Goal: Task Accomplishment & Management: Manage account settings

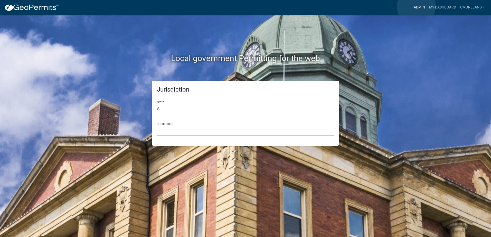
click at [417, 6] on link "Admin" at bounding box center [419, 8] width 15 height 10
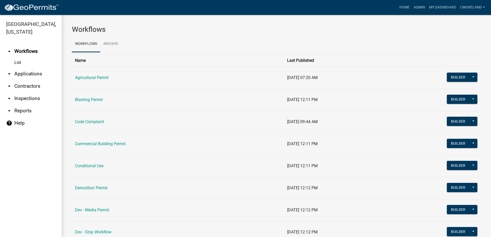
click at [34, 98] on link "arrow_drop_down Inspections" at bounding box center [31, 98] width 62 height 12
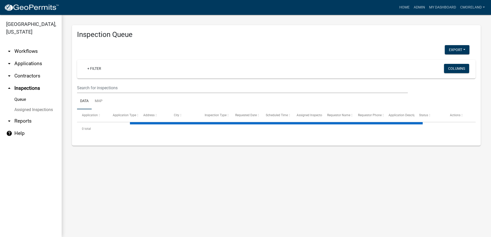
select select "2: 50"
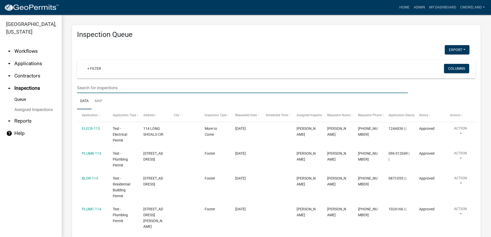
click at [102, 90] on input "text" at bounding box center [242, 88] width 331 height 11
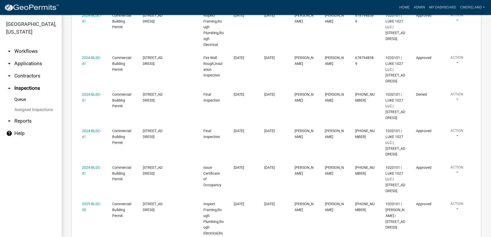
scroll to position [46, 0]
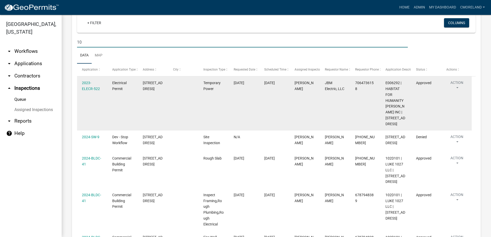
type input "1"
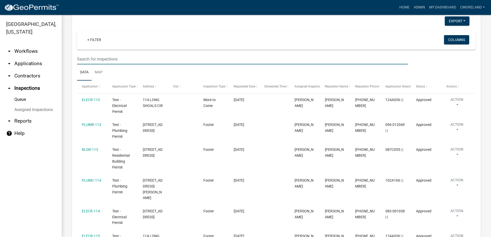
scroll to position [0, 0]
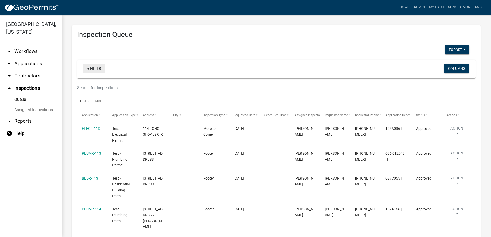
click at [96, 70] on link "+ Filter" at bounding box center [94, 68] width 22 height 9
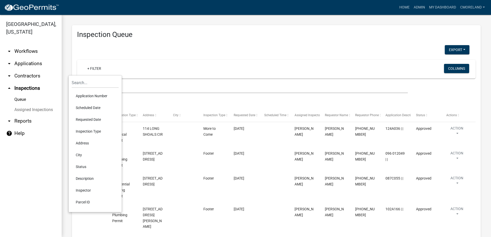
click at [48, 148] on ul "arrow_drop_down Workflows List arrow_drop_down Applications Search by Parcel Se…" at bounding box center [31, 139] width 62 height 196
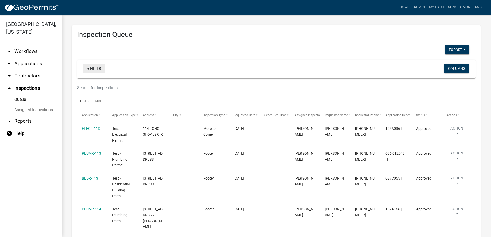
click at [94, 69] on link "+ Filter" at bounding box center [94, 68] width 22 height 9
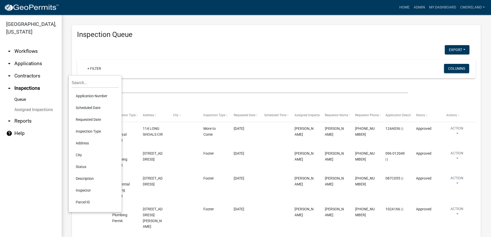
click at [126, 69] on div "+ Filter" at bounding box center [210, 69] width 263 height 11
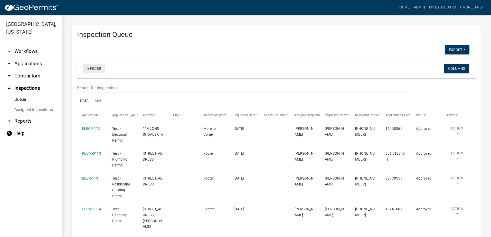
click at [99, 67] on link "+ Filter" at bounding box center [94, 68] width 22 height 9
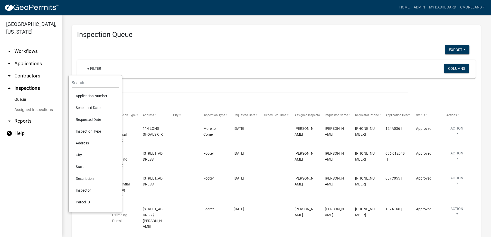
click at [88, 107] on li "Scheduled Date" at bounding box center [95, 108] width 47 height 12
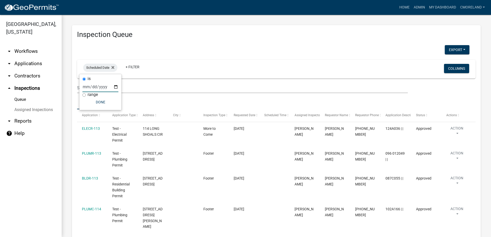
click at [116, 88] on input "date" at bounding box center [100, 87] width 36 height 11
type input "[DATE]"
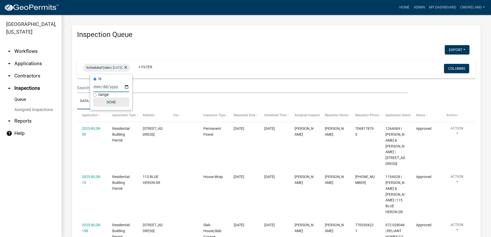
click at [111, 103] on button "Done" at bounding box center [111, 102] width 36 height 9
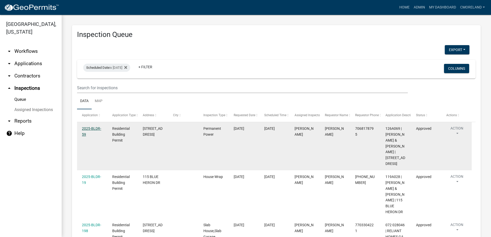
click at [91, 128] on link "2025-BLDR-59" at bounding box center [91, 132] width 19 height 10
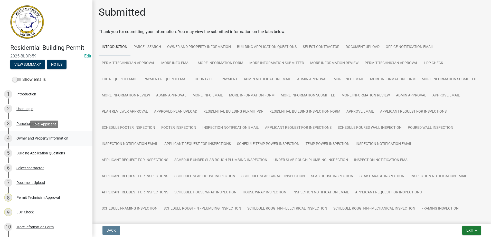
click at [36, 138] on div "Owner and Property Information" at bounding box center [42, 139] width 52 height 4
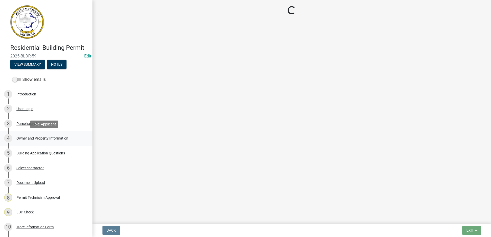
select select "34fe85c2-5f76-4343-b6bb-8ca387e0bed7"
select select "83394b22-4a11-496c-8e5c-75ade2e72faf"
select select "469c5908-2854-42d5-89ed-bee7fc26529e"
select select "6f1acead-4b1a-4680-ba5d-beeb03d30465"
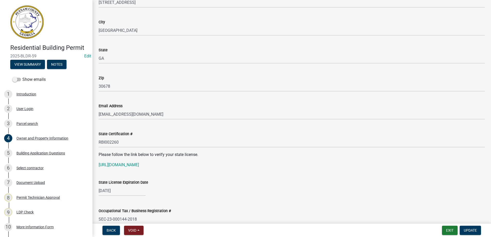
scroll to position [540, 0]
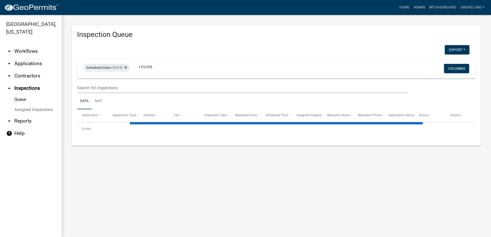
select select "2: 50"
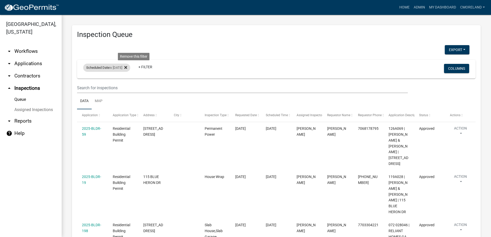
click at [127, 67] on icon at bounding box center [125, 68] width 3 height 4
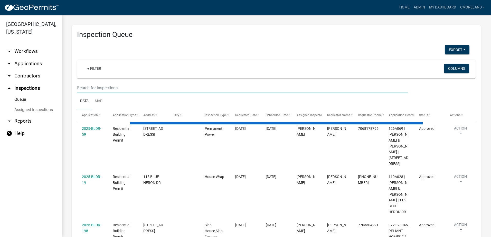
click at [112, 86] on input "text" at bounding box center [242, 88] width 331 height 11
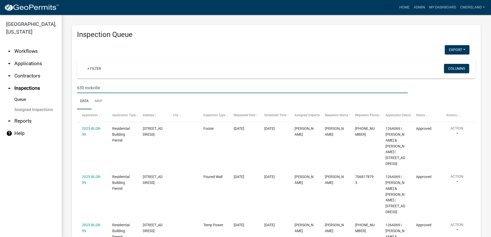
click at [104, 89] on input "630 rockville" at bounding box center [242, 88] width 331 height 11
type input "6"
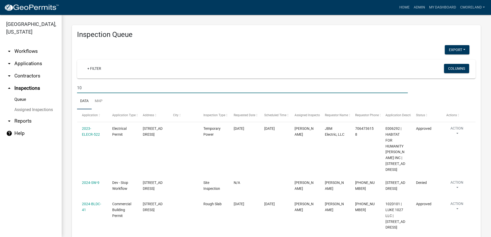
type input "1"
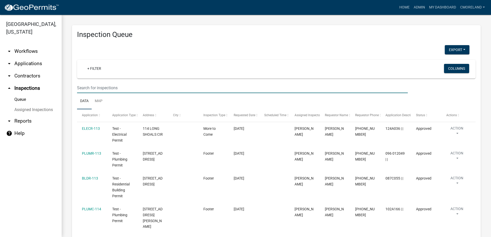
click at [29, 63] on link "arrow_drop_down Applications" at bounding box center [31, 64] width 62 height 12
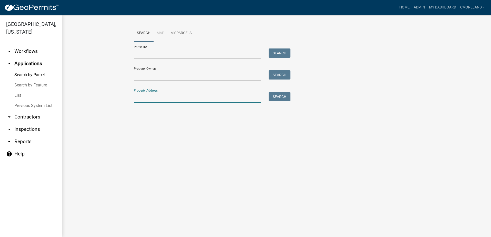
click at [157, 99] on input "Property Address:" at bounding box center [197, 97] width 127 height 11
type input "[STREET_ADDRESS]"
click at [280, 98] on button "Search" at bounding box center [280, 96] width 22 height 9
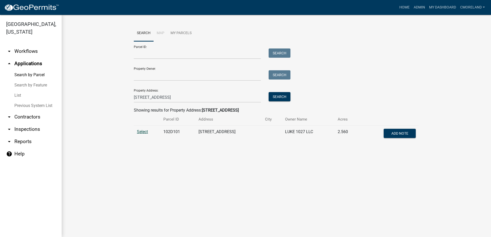
click at [141, 133] on span "Select" at bounding box center [142, 131] width 11 height 5
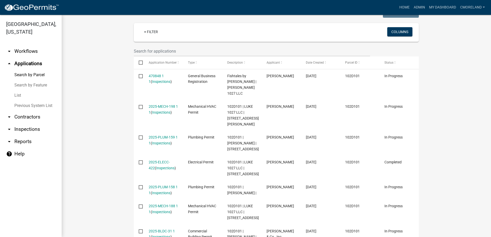
scroll to position [154, 0]
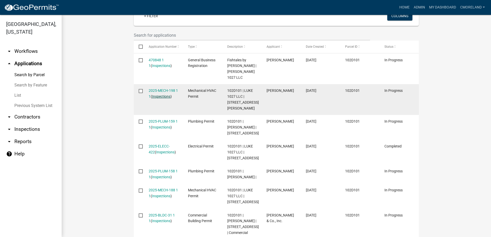
click at [155, 95] on link "Inspections" at bounding box center [161, 97] width 18 height 4
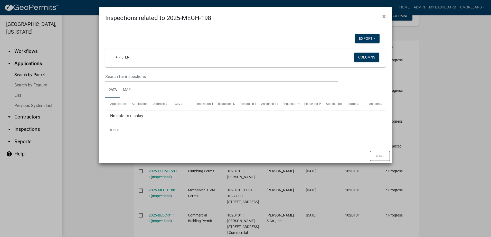
click at [81, 86] on ngb-modal-window "Inspections related to 2025-MECH-198 × Export Excel Format (.xlsx) CSV Format (…" at bounding box center [245, 118] width 491 height 237
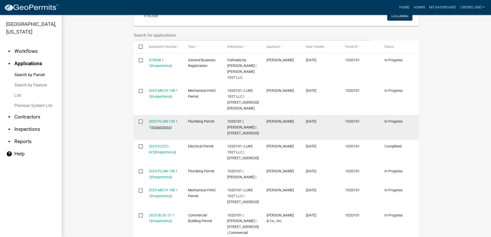
click at [160, 125] on link "Inspections" at bounding box center [161, 127] width 18 height 4
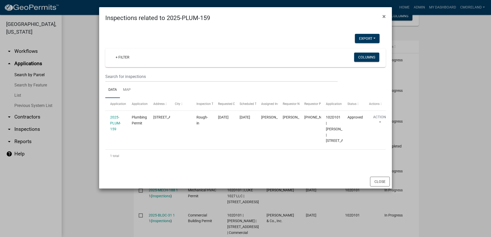
click at [85, 90] on ngb-modal-window "Inspections related to 2025-PLUM-159 × Export Excel Format (.xlsx) CSV Format (…" at bounding box center [245, 118] width 491 height 237
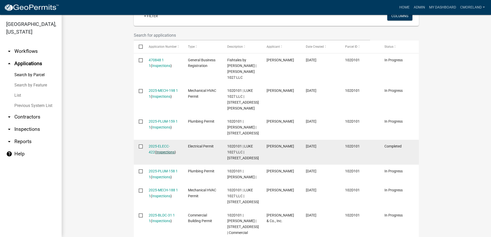
click at [156, 153] on link "Inspections" at bounding box center [165, 152] width 18 height 4
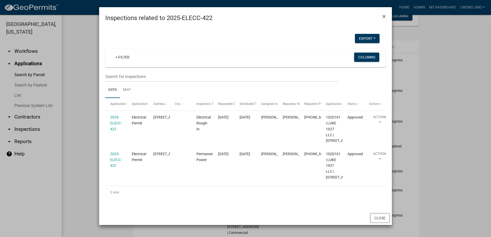
click at [84, 99] on ngb-modal-window "Inspections related to 2025-ELECC-422 × Export Excel Format (.xlsx) CSV Format …" at bounding box center [245, 118] width 491 height 237
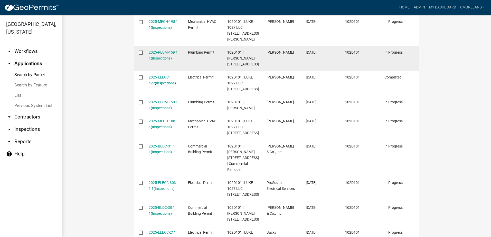
scroll to position [231, 0]
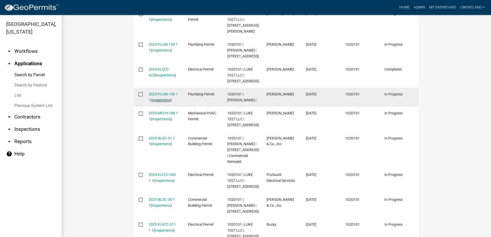
click at [162, 100] on link "Inspections" at bounding box center [161, 100] width 18 height 4
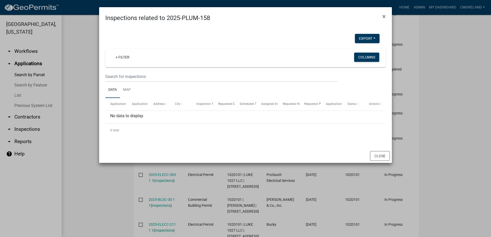
click at [91, 102] on ngb-modal-window "Inspections related to 2025-PLUM-158 × Export Excel Format (.xlsx) CSV Format (…" at bounding box center [245, 118] width 491 height 237
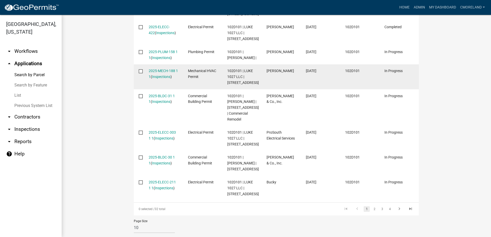
scroll to position [283, 0]
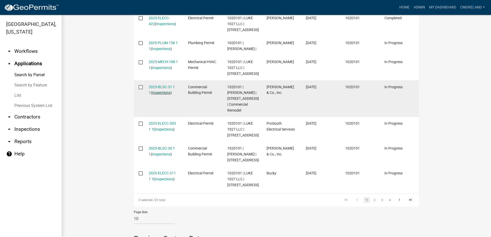
click at [158, 95] on link "Inspections" at bounding box center [161, 93] width 18 height 4
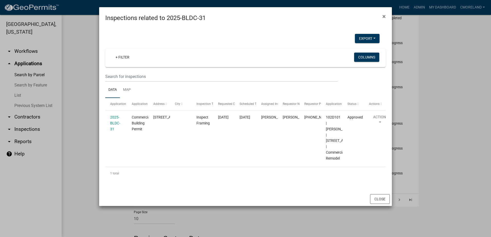
click at [85, 96] on ngb-modal-window "Inspections related to 2025-BLDC-31 × Export Excel Format (.xlsx) CSV Format (.…" at bounding box center [245, 118] width 491 height 237
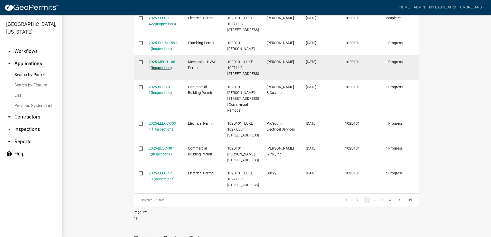
click at [164, 68] on link "Inspections" at bounding box center [161, 68] width 18 height 4
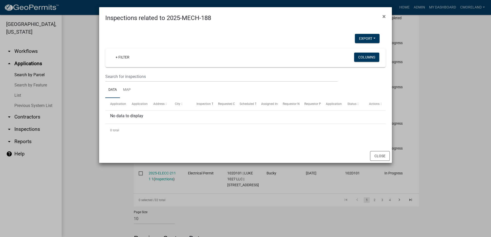
click at [80, 100] on ngb-modal-window "Inspections related to 2025-MECH-188 × Export Excel Format (.xlsx) CSV Format (…" at bounding box center [245, 118] width 491 height 237
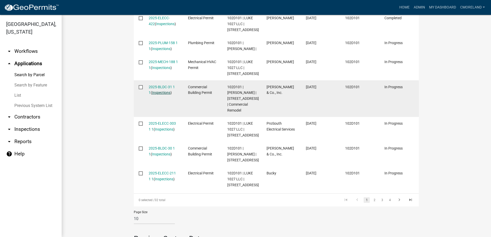
click at [152, 93] on link "Inspections" at bounding box center [161, 93] width 18 height 4
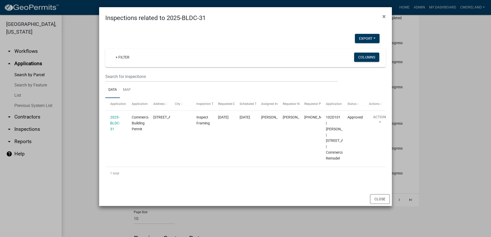
click at [80, 95] on ngb-modal-window "Inspections related to 2025-BLDC-31 × Export Excel Format (.xlsx) CSV Format (.…" at bounding box center [245, 118] width 491 height 237
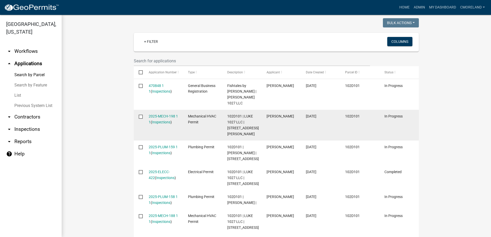
scroll to position [0, 0]
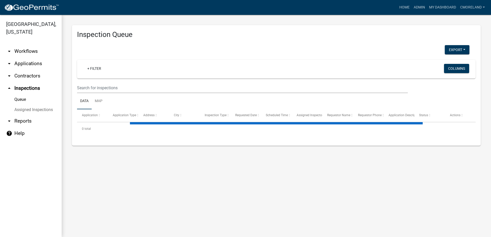
select select "2: 50"
